Goal: Information Seeking & Learning: Check status

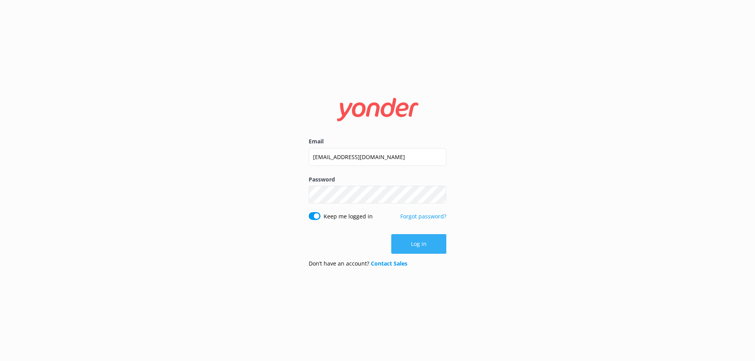
click at [412, 247] on button "Log in" at bounding box center [418, 244] width 55 height 20
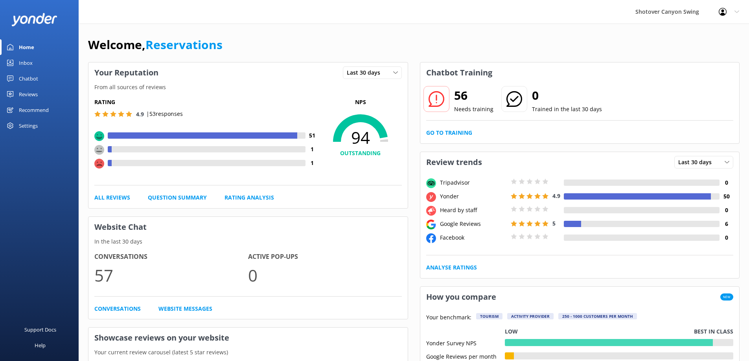
click at [26, 90] on div "Reviews" at bounding box center [28, 94] width 19 height 16
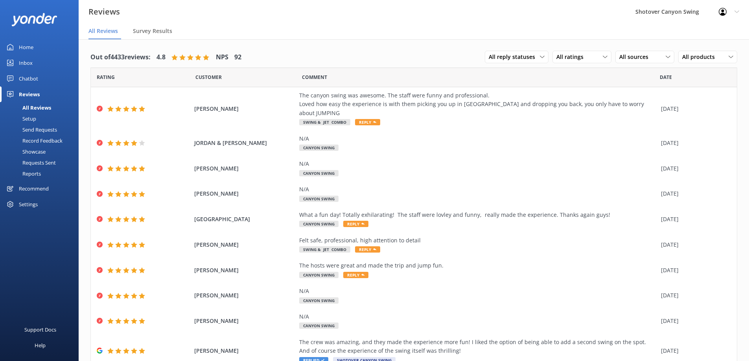
click at [26, 119] on div "Setup" at bounding box center [20, 118] width 31 height 11
click at [29, 44] on div "Home" at bounding box center [26, 47] width 15 height 16
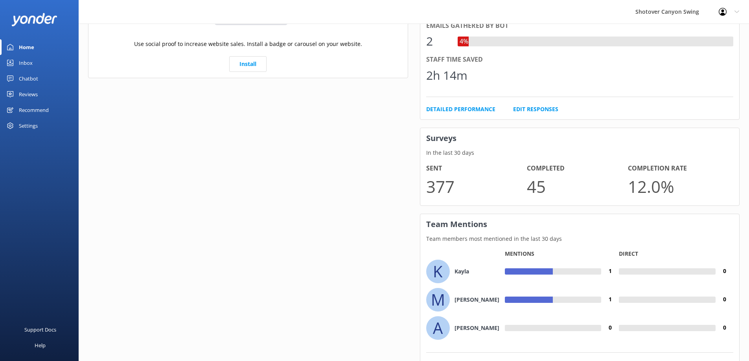
scroll to position [492, 0]
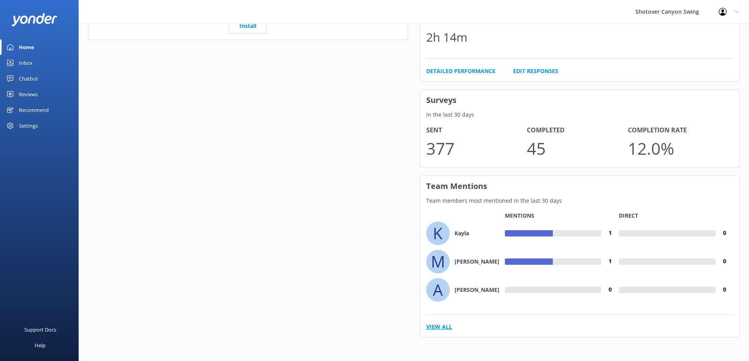
click at [436, 326] on link "View All" at bounding box center [439, 327] width 26 height 9
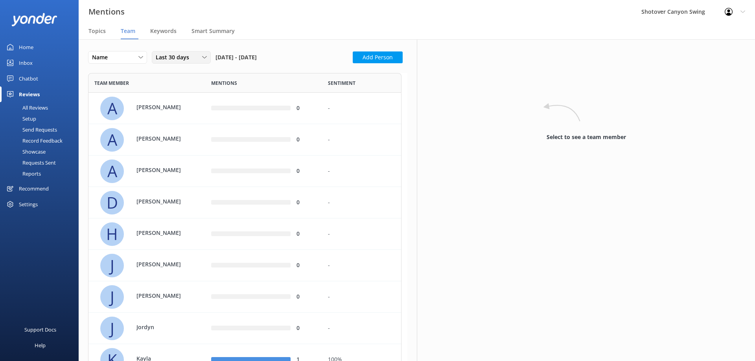
click at [176, 57] on span "Last 30 days" at bounding box center [175, 57] width 38 height 9
click at [170, 119] on div "Last 180 days" at bounding box center [171, 122] width 31 height 8
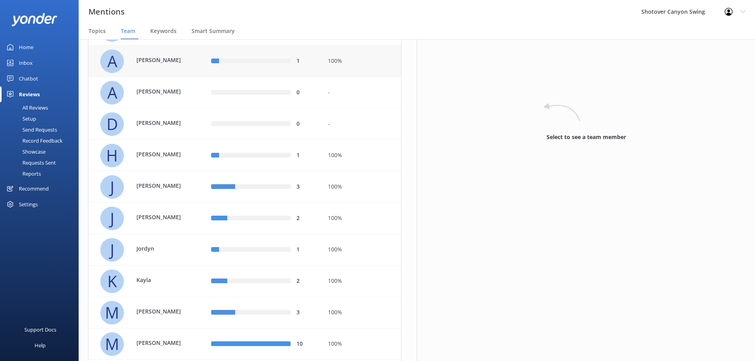
scroll to position [118, 0]
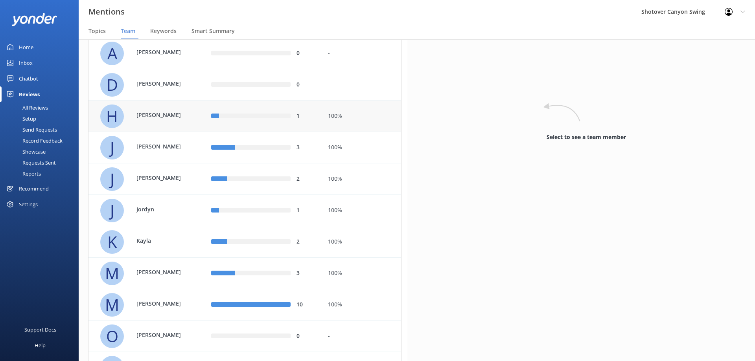
click at [344, 121] on div "100%" at bounding box center [361, 116] width 79 height 31
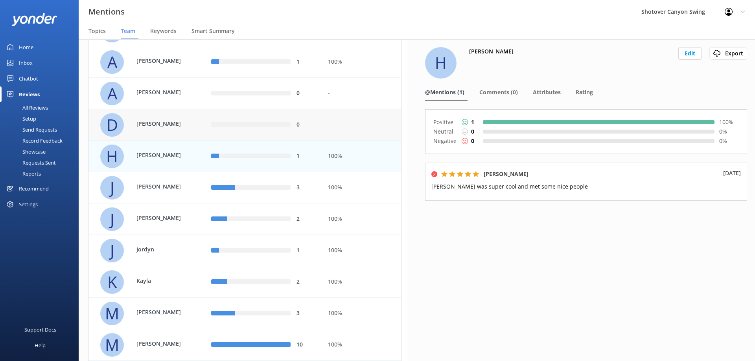
scroll to position [39, 0]
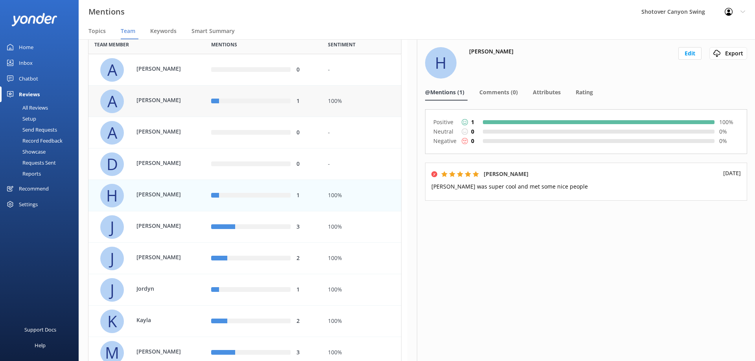
click at [323, 109] on div "100%" at bounding box center [361, 101] width 79 height 31
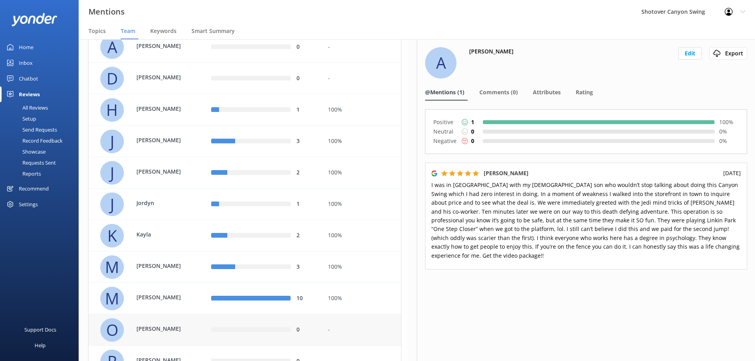
scroll to position [117, 0]
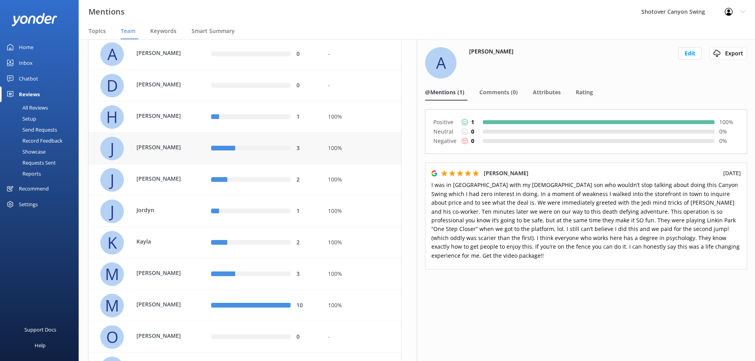
click at [346, 151] on div "100%" at bounding box center [361, 148] width 67 height 9
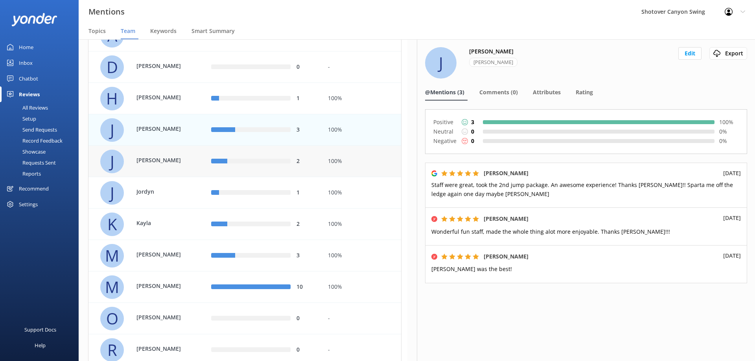
scroll to position [79, 0]
